Goal: Browse casually

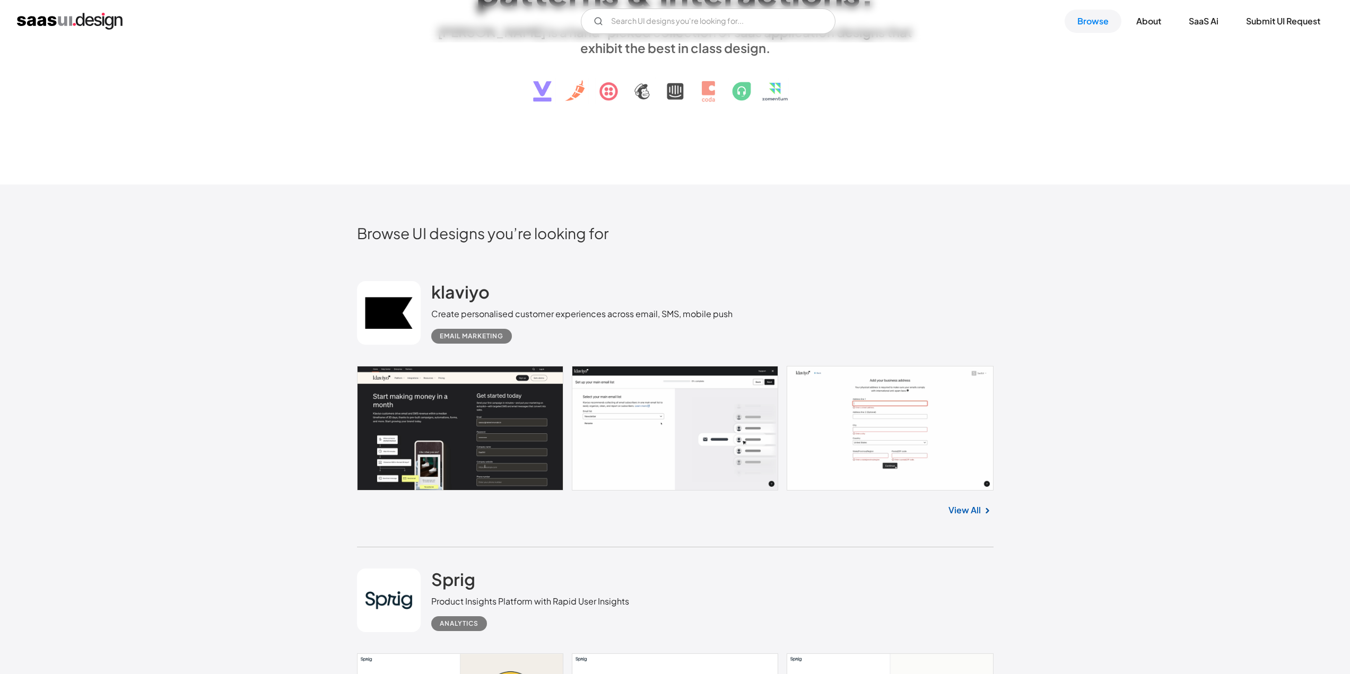
scroll to position [265, 0]
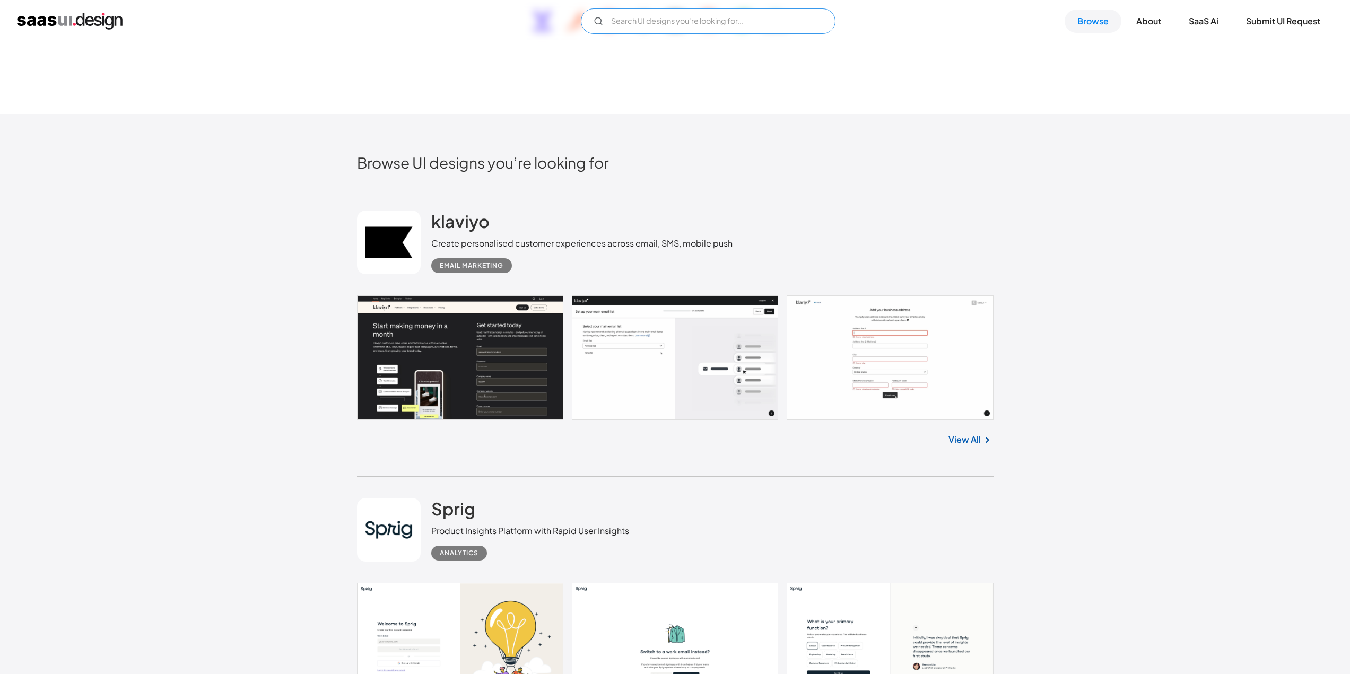
click at [687, 30] on input "Email Form" at bounding box center [708, 20] width 255 height 25
type input "enterprise"
click at [1082, 22] on link "Browse" at bounding box center [1092, 21] width 57 height 23
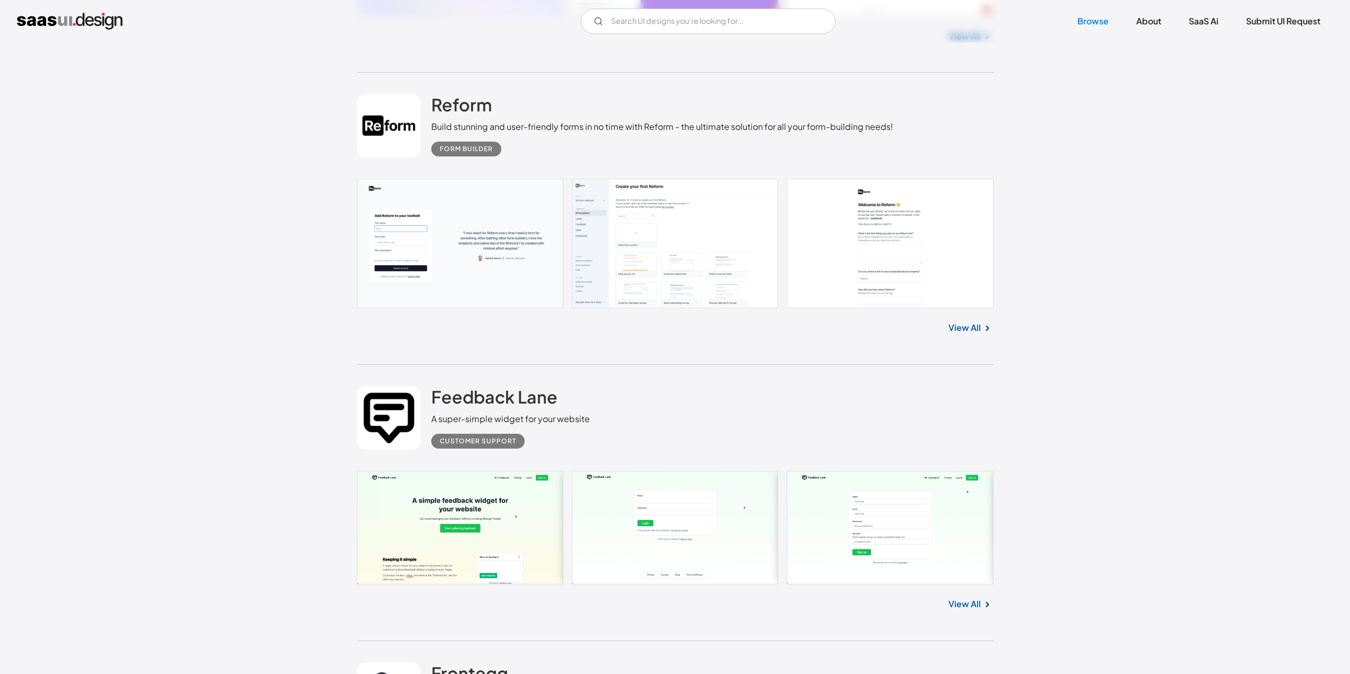
scroll to position [5197, 0]
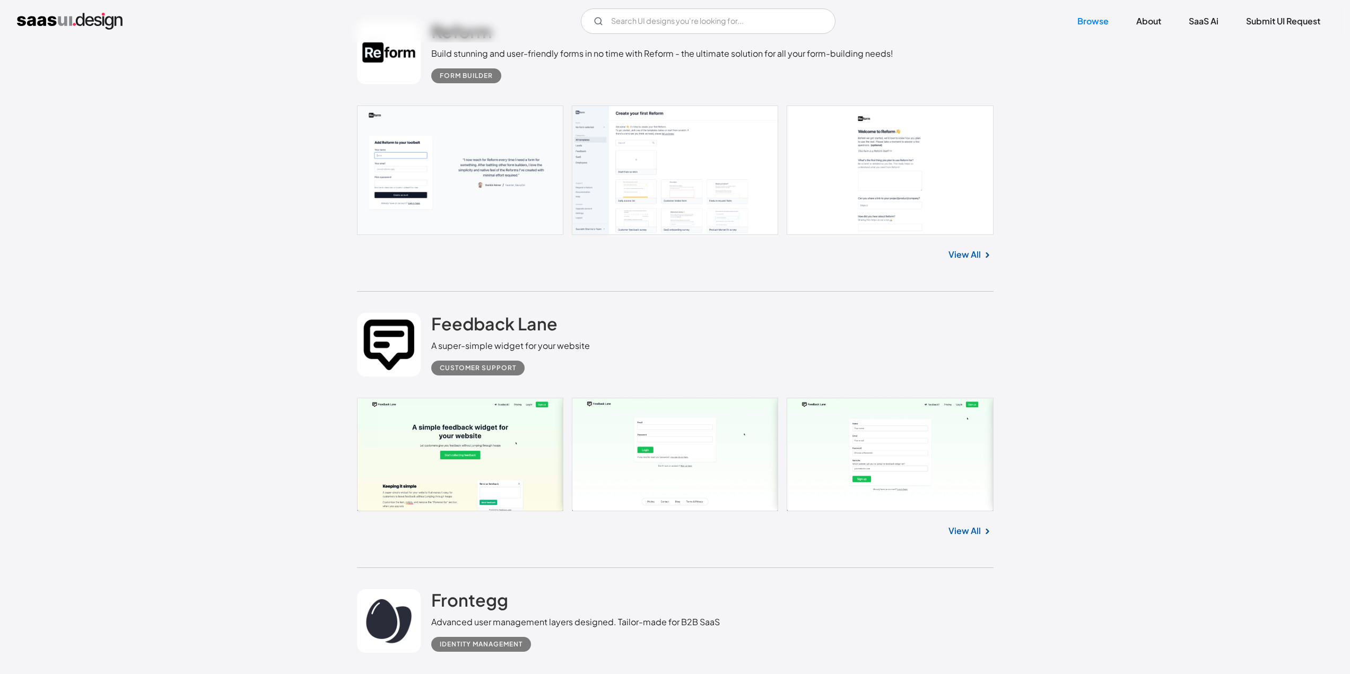
click at [976, 247] on div "View All" at bounding box center [675, 252] width 636 height 35
click at [973, 250] on link "View All" at bounding box center [964, 254] width 32 height 13
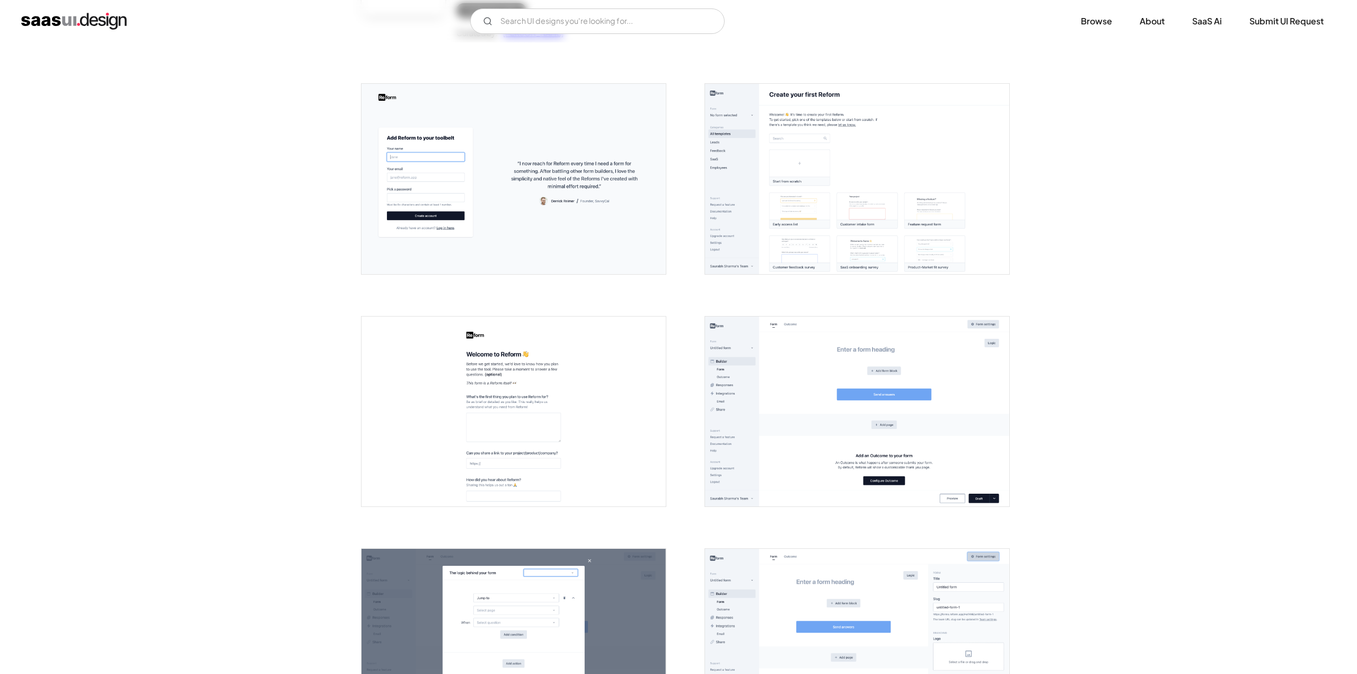
scroll to position [159, 0]
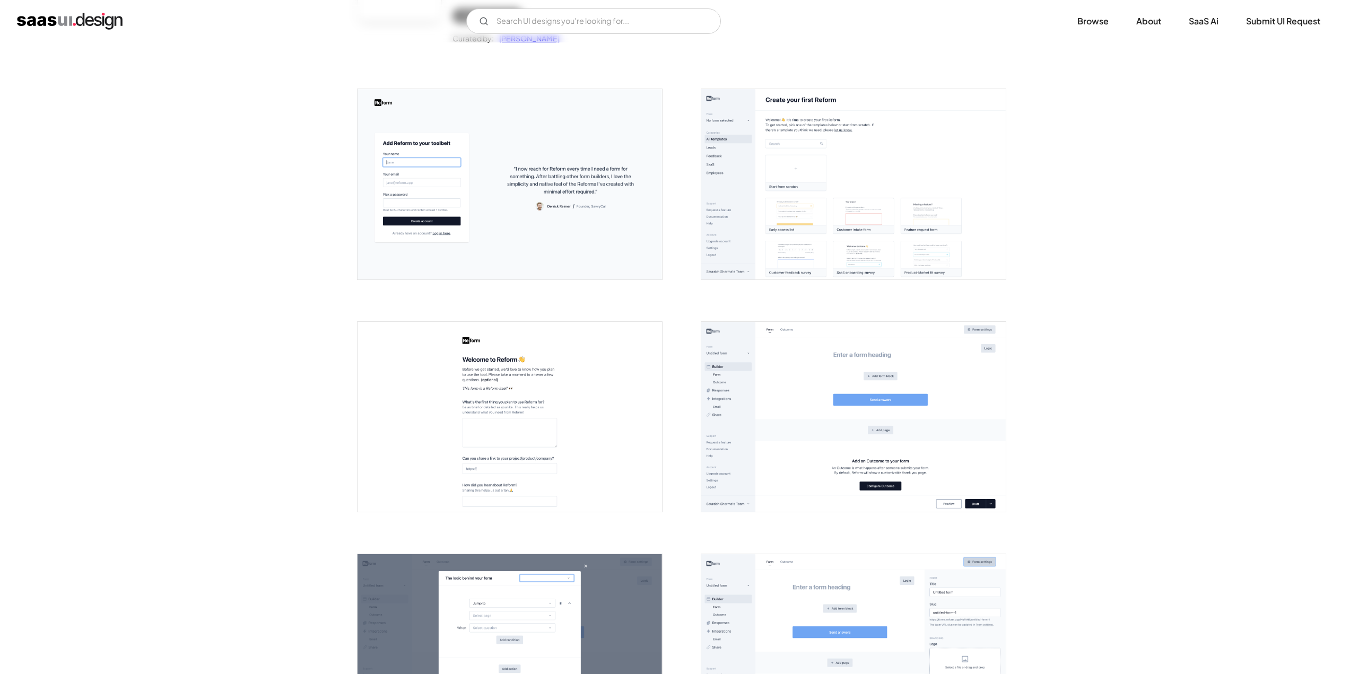
click at [796, 164] on img "open lightbox" at bounding box center [853, 184] width 304 height 190
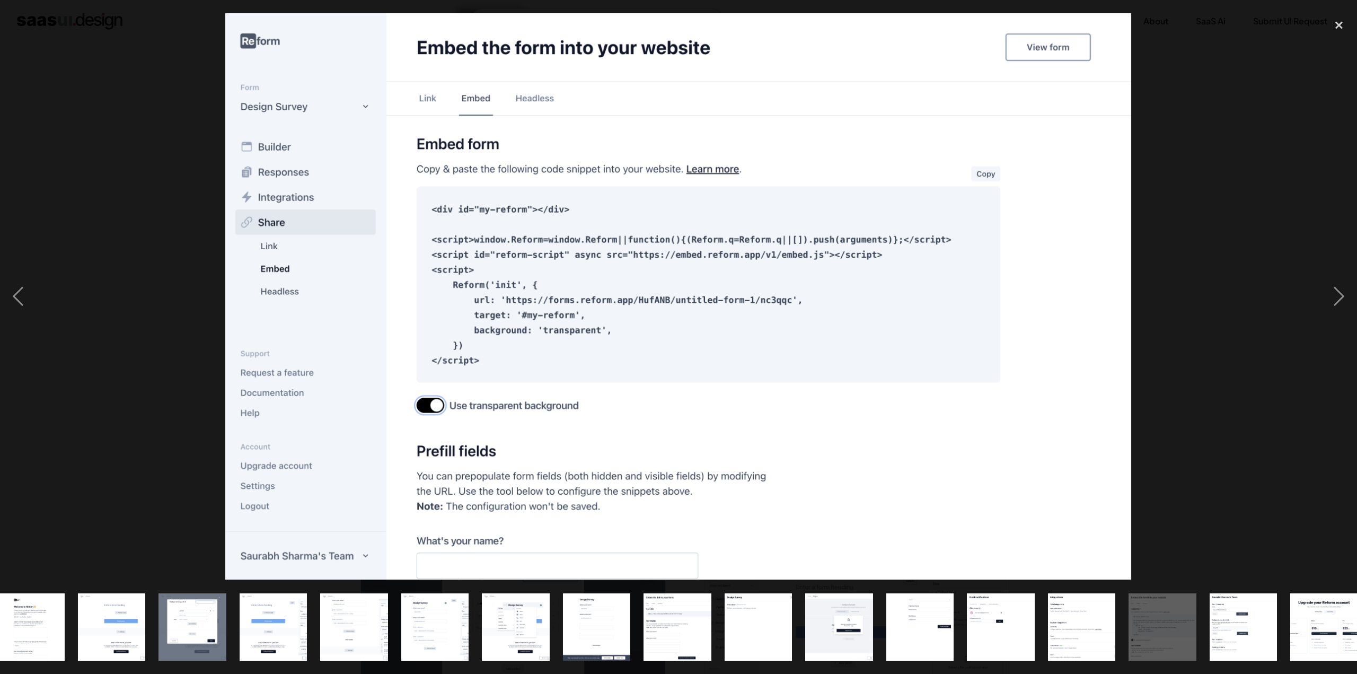
scroll to position [0, 192]
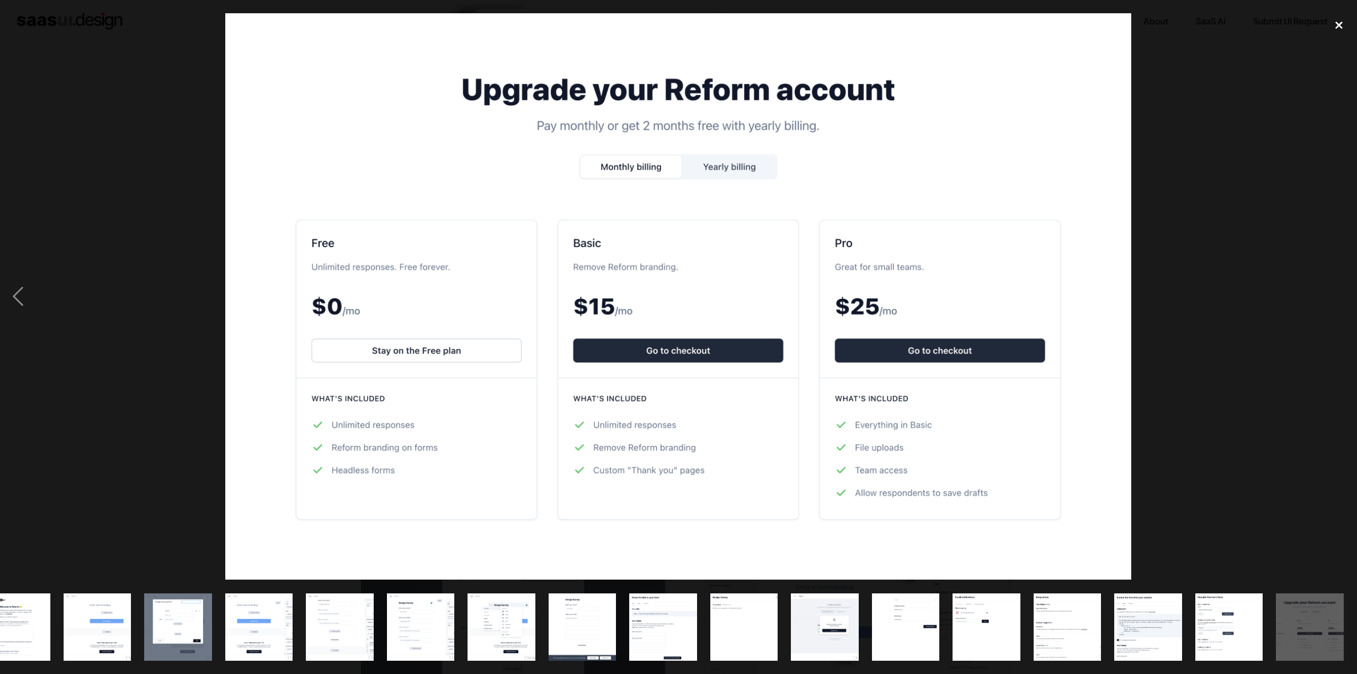
click at [1342, 25] on div "close lightbox" at bounding box center [1339, 24] width 36 height 23
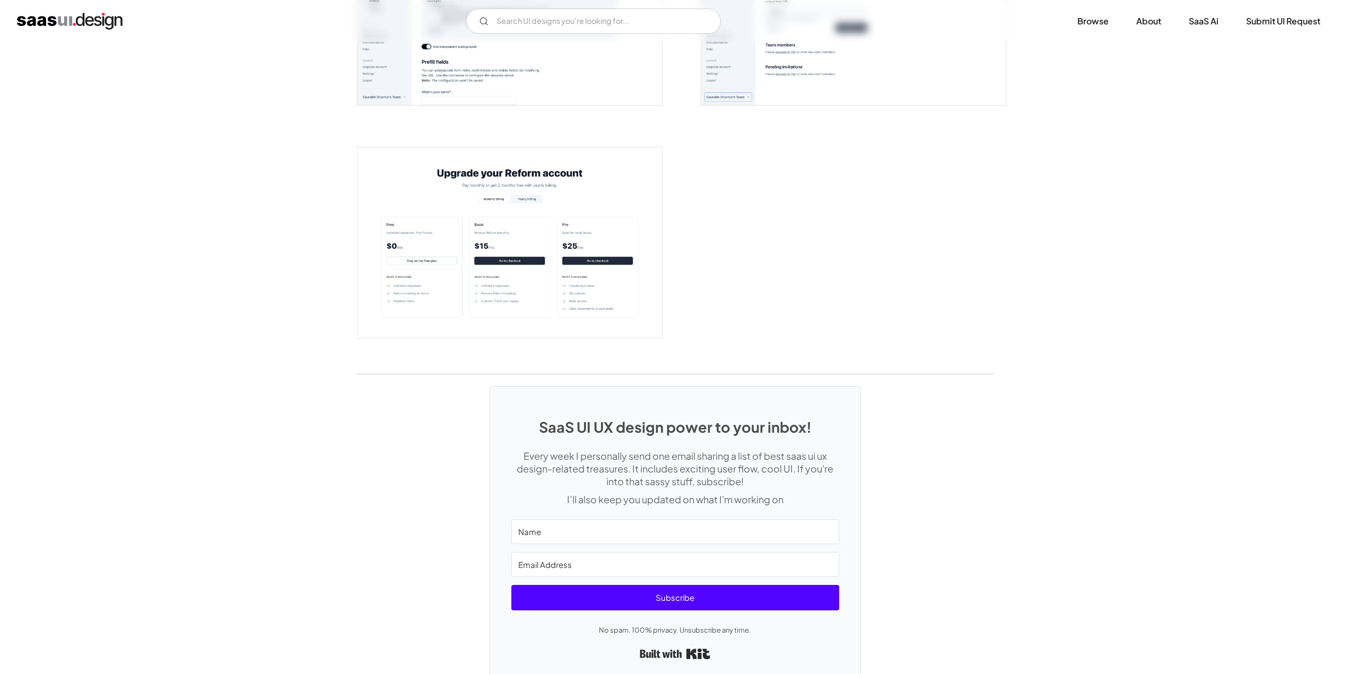
scroll to position [2242, 0]
